Goal: Obtain resource: Download file/media

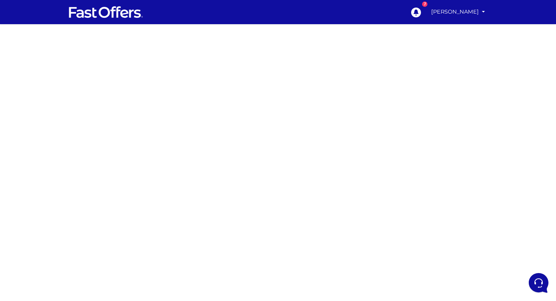
click at [412, 130] on div at bounding box center [278, 213] width 556 height 378
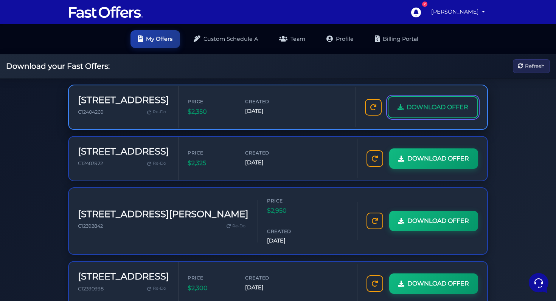
click at [443, 114] on link "DOWNLOAD OFFER" at bounding box center [432, 107] width 90 height 22
